Goal: Task Accomplishment & Management: Manage account settings

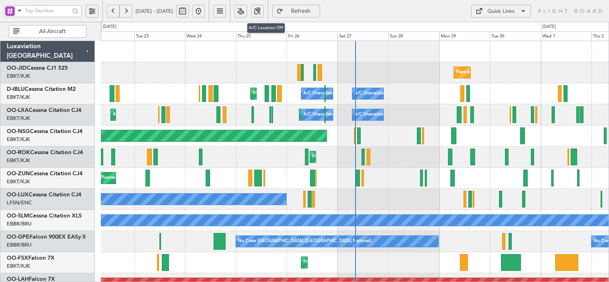
click at [247, 10] on button at bounding box center [240, 11] width 13 height 13
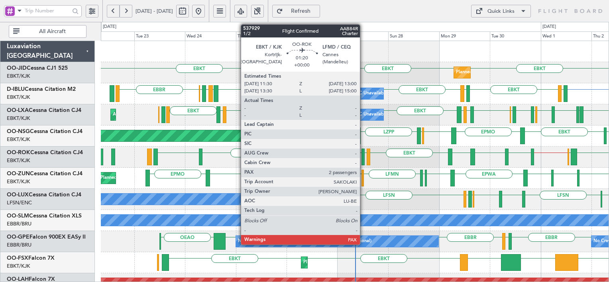
click at [363, 161] on div at bounding box center [362, 157] width 3 height 17
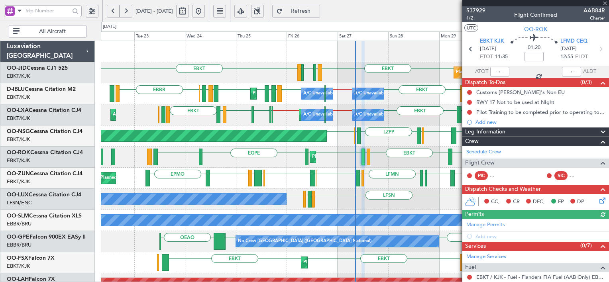
scroll to position [120, 0]
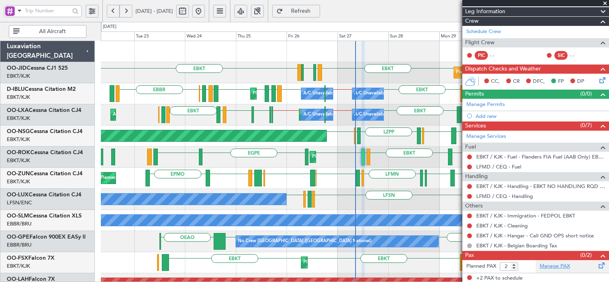
click at [561, 263] on link "Manage PAX" at bounding box center [554, 266] width 30 height 8
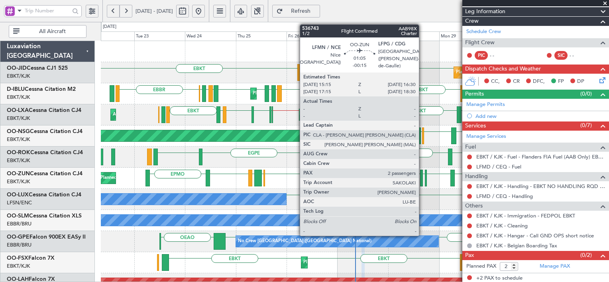
click at [422, 180] on div at bounding box center [421, 178] width 3 height 17
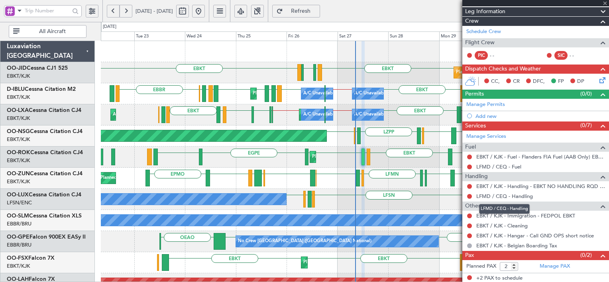
type input "-00:15"
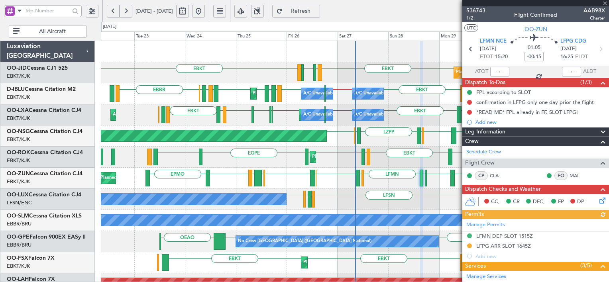
scroll to position [146, 0]
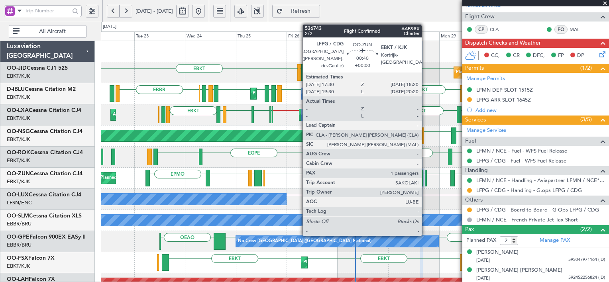
click at [425, 177] on div at bounding box center [426, 178] width 2 height 17
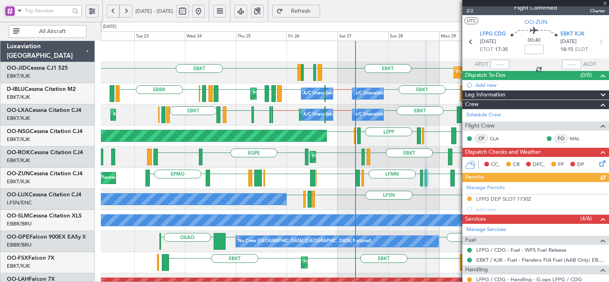
scroll to position [0, 0]
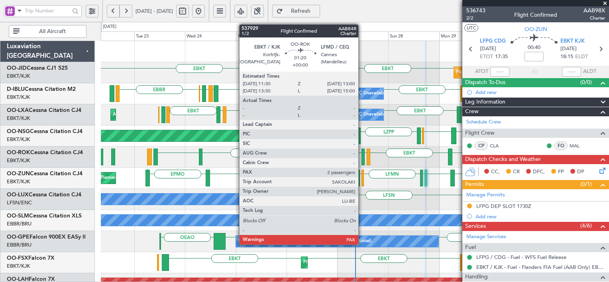
click at [362, 160] on div at bounding box center [362, 157] width 3 height 17
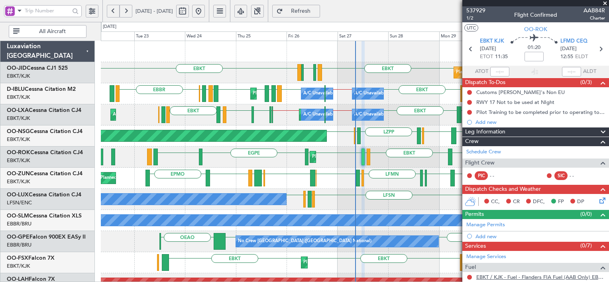
scroll to position [120, 0]
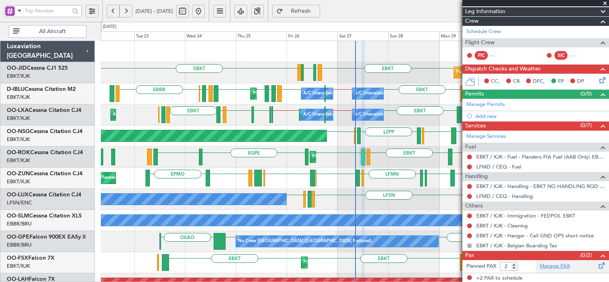
click at [557, 266] on link "Manage PAX" at bounding box center [554, 266] width 30 height 8
click at [317, 10] on span "Refresh" at bounding box center [300, 11] width 33 height 6
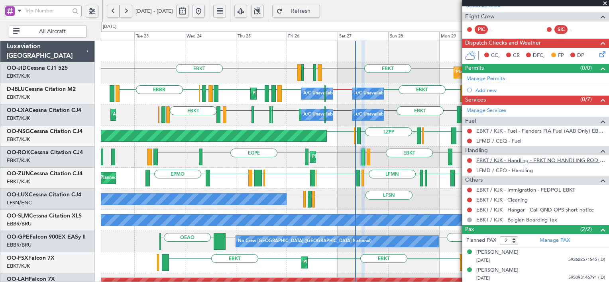
scroll to position [0, 0]
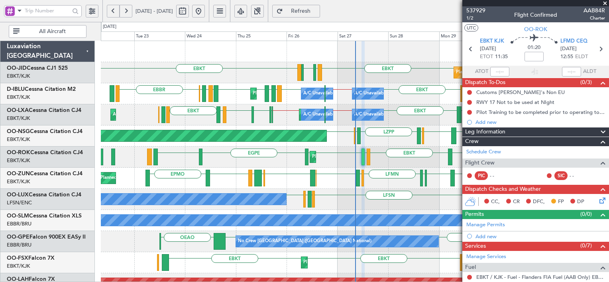
click at [604, 2] on span at bounding box center [605, 3] width 8 height 7
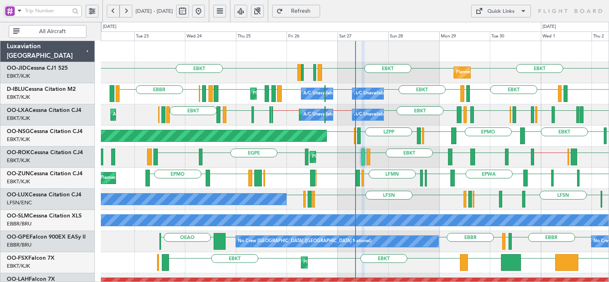
type input "0"
